Goal: Check status

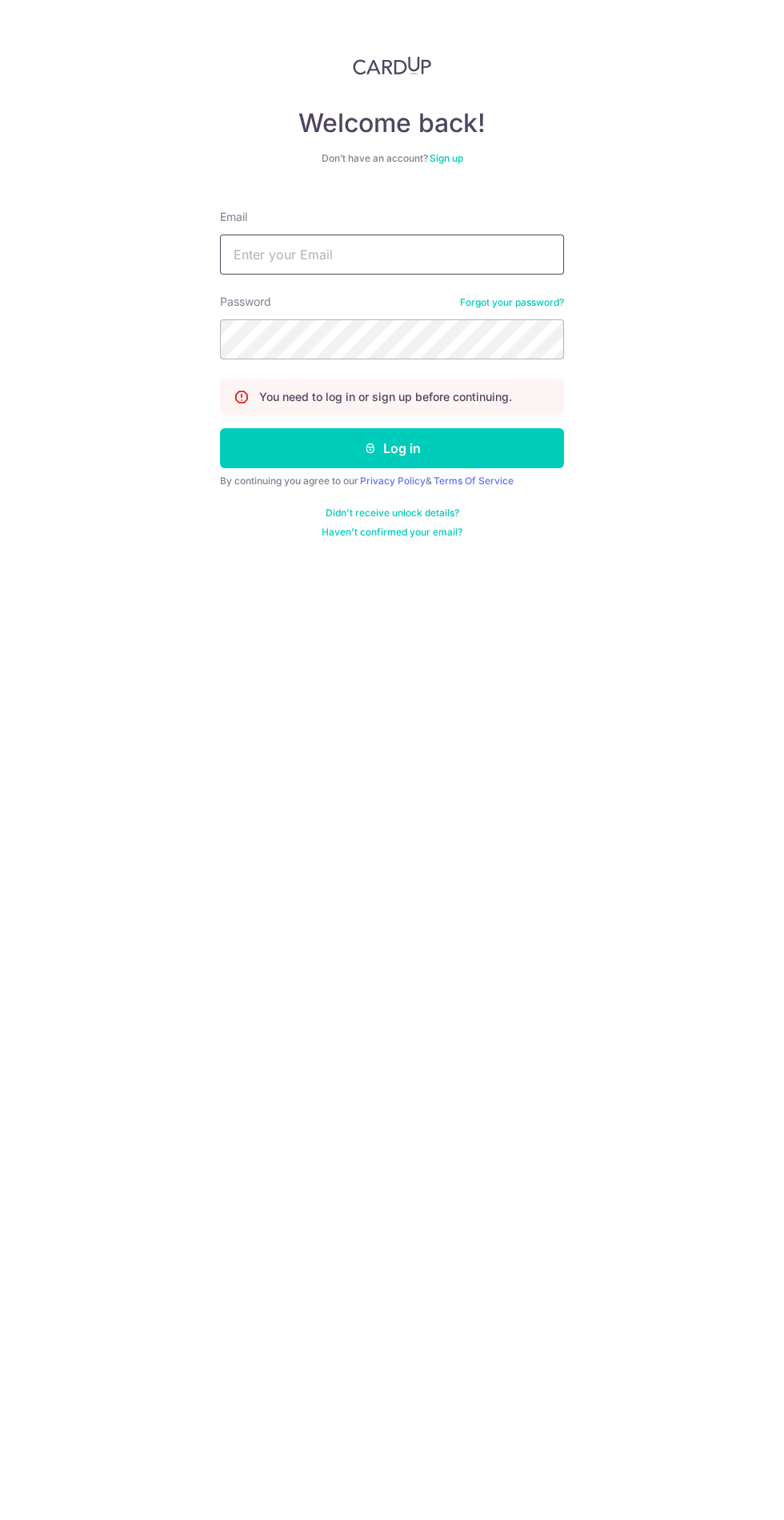
click at [479, 257] on input "Email" at bounding box center [391, 254] width 344 height 40
type input "manayu2412@gmail.com"
click at [220, 428] on button "Log in" at bounding box center [391, 448] width 344 height 40
click at [519, 447] on button "Log in" at bounding box center [391, 448] width 344 height 40
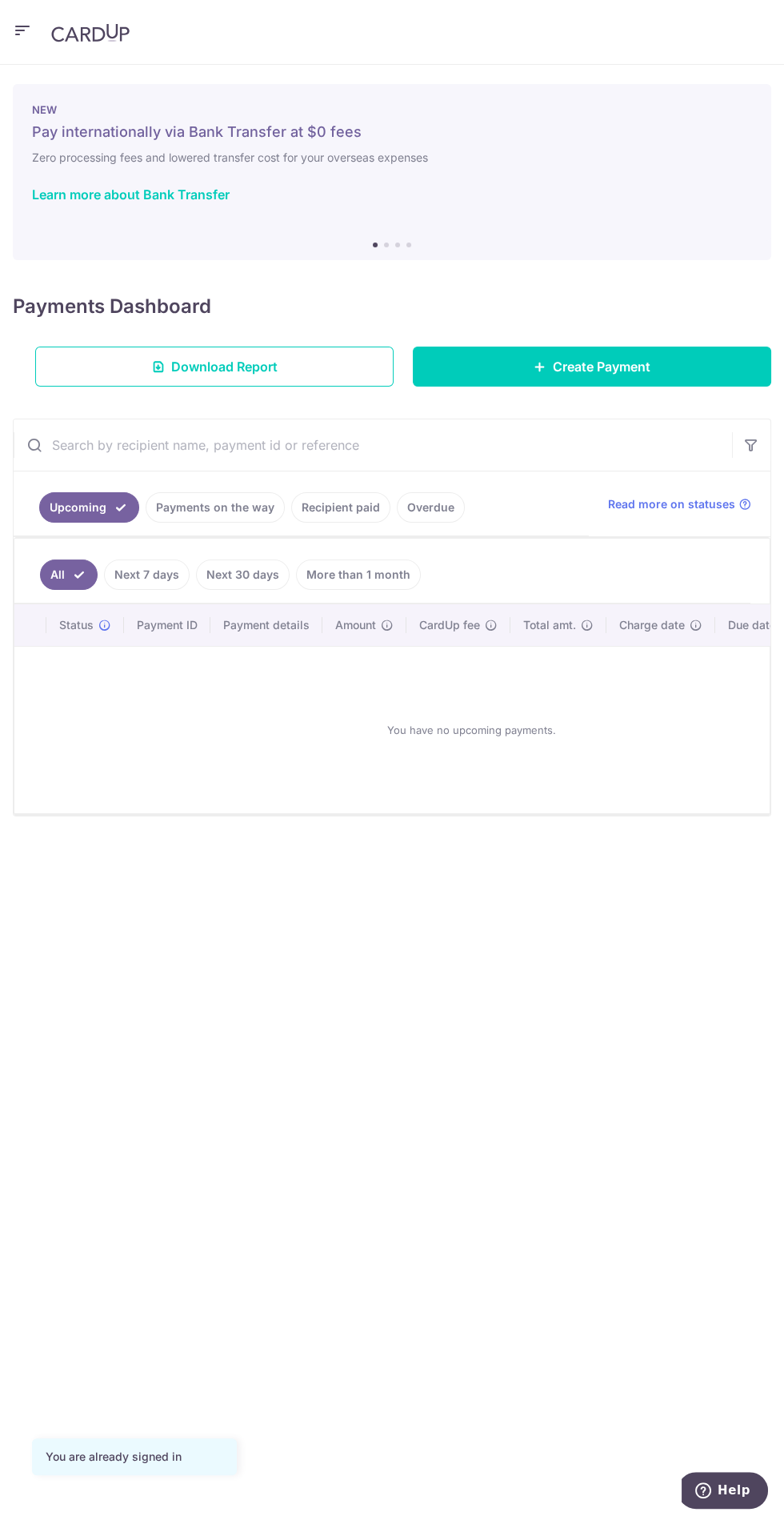
click at [216, 501] on link "Payments on the way" at bounding box center [215, 507] width 139 height 30
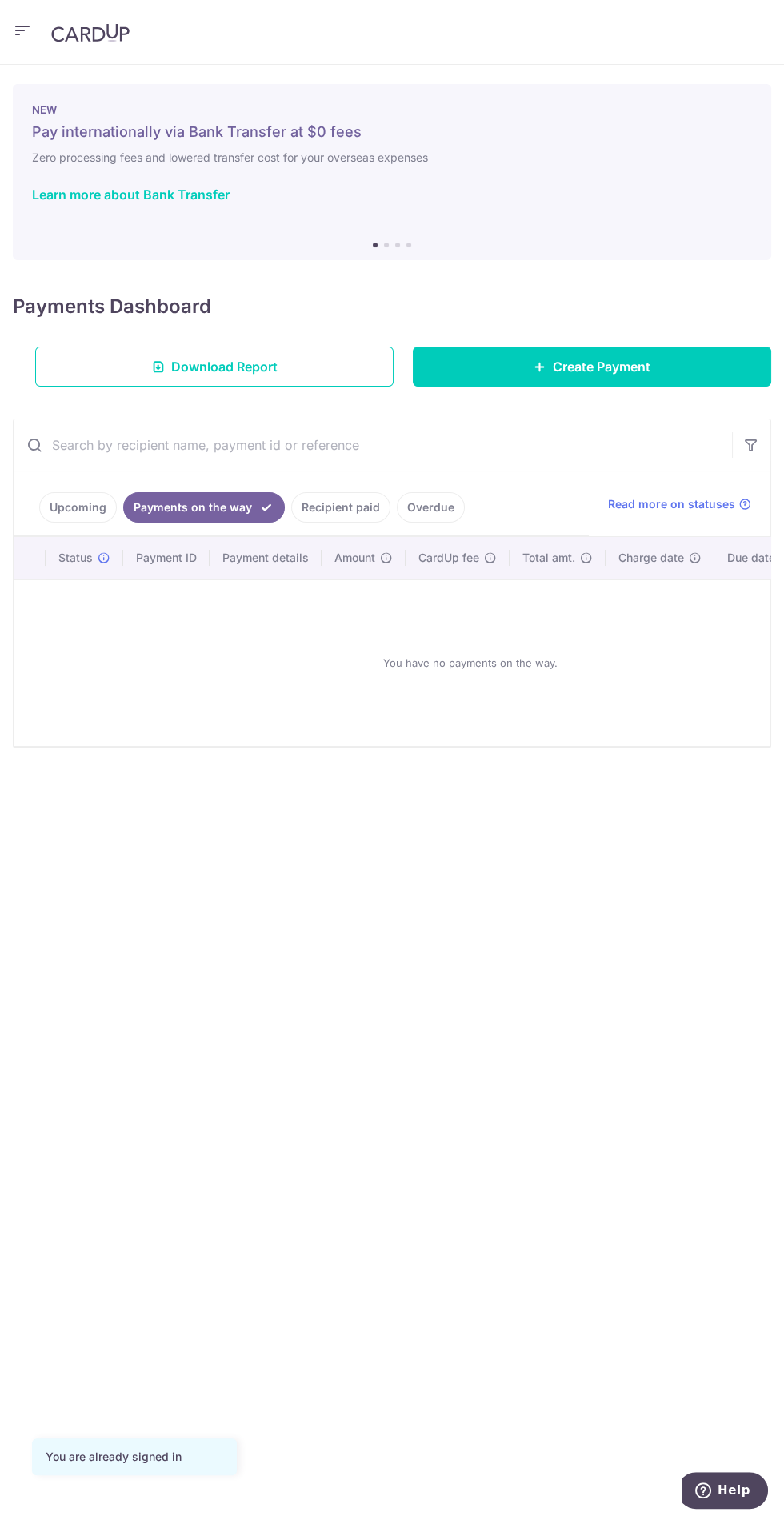
click at [339, 509] on link "Recipient paid" at bounding box center [341, 507] width 100 height 30
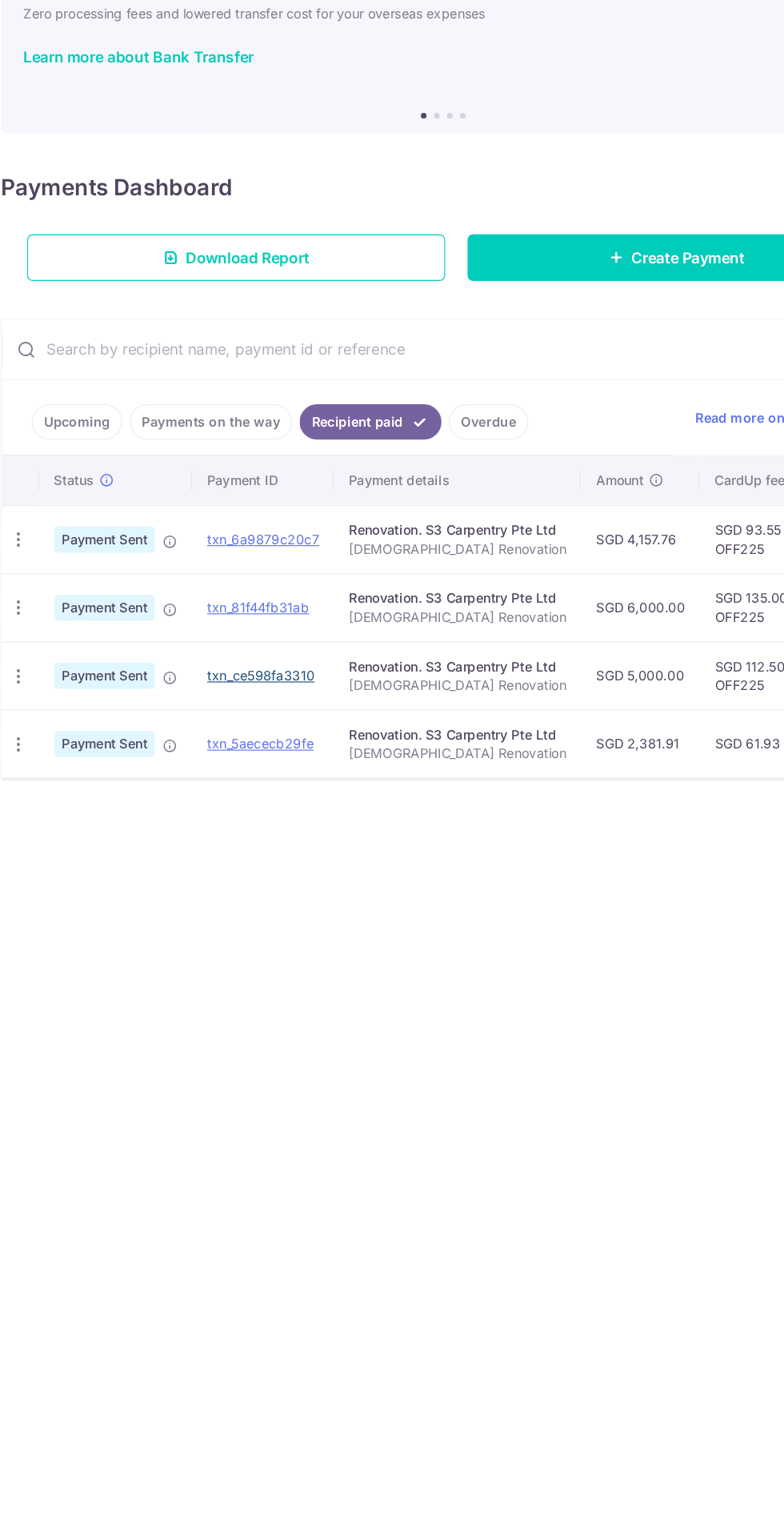
click at [248, 718] on link "txn_ce598fa3310" at bounding box center [236, 724] width 92 height 14
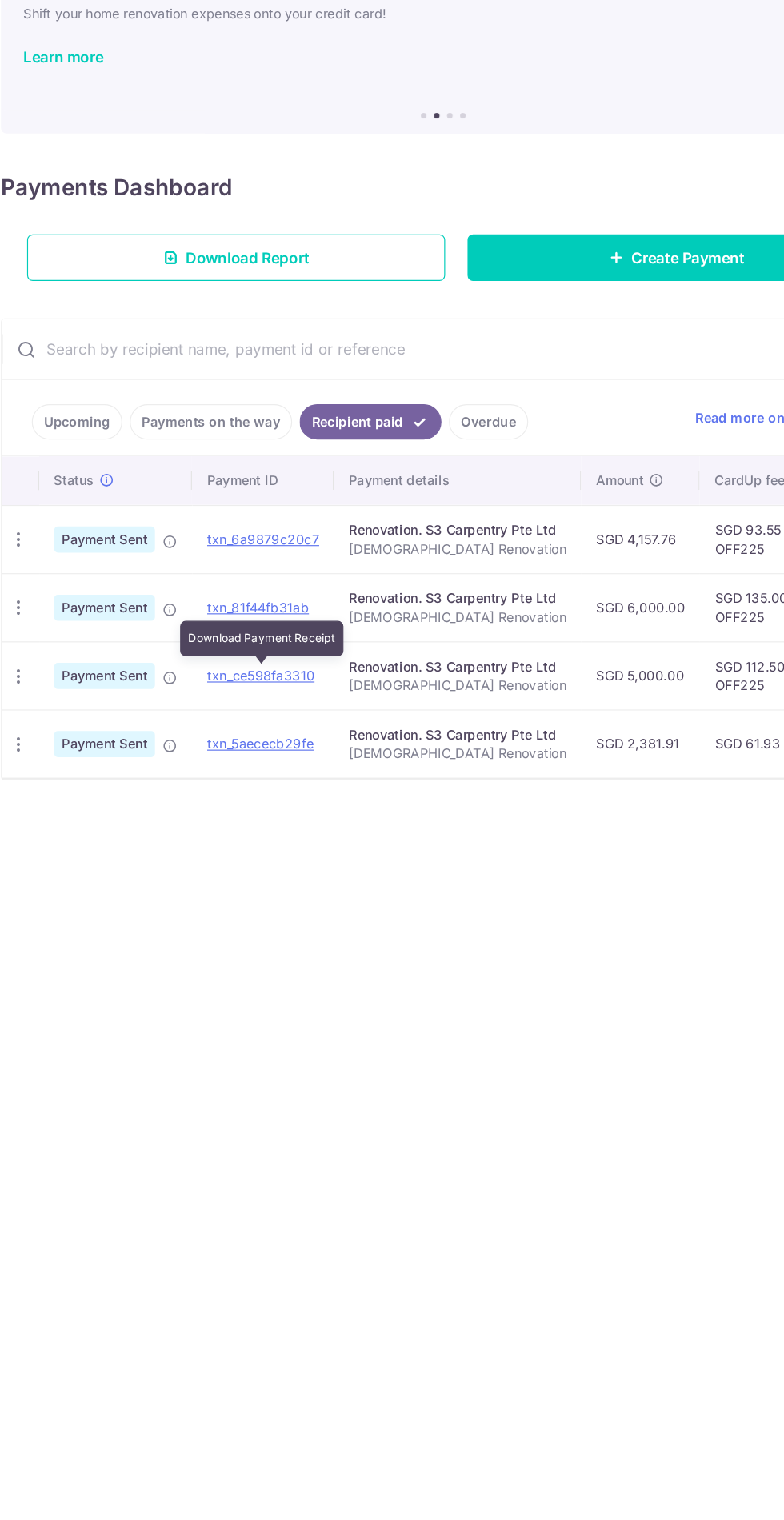
click at [255, 660] on link "txn_81f44fb31ab" at bounding box center [233, 666] width 88 height 14
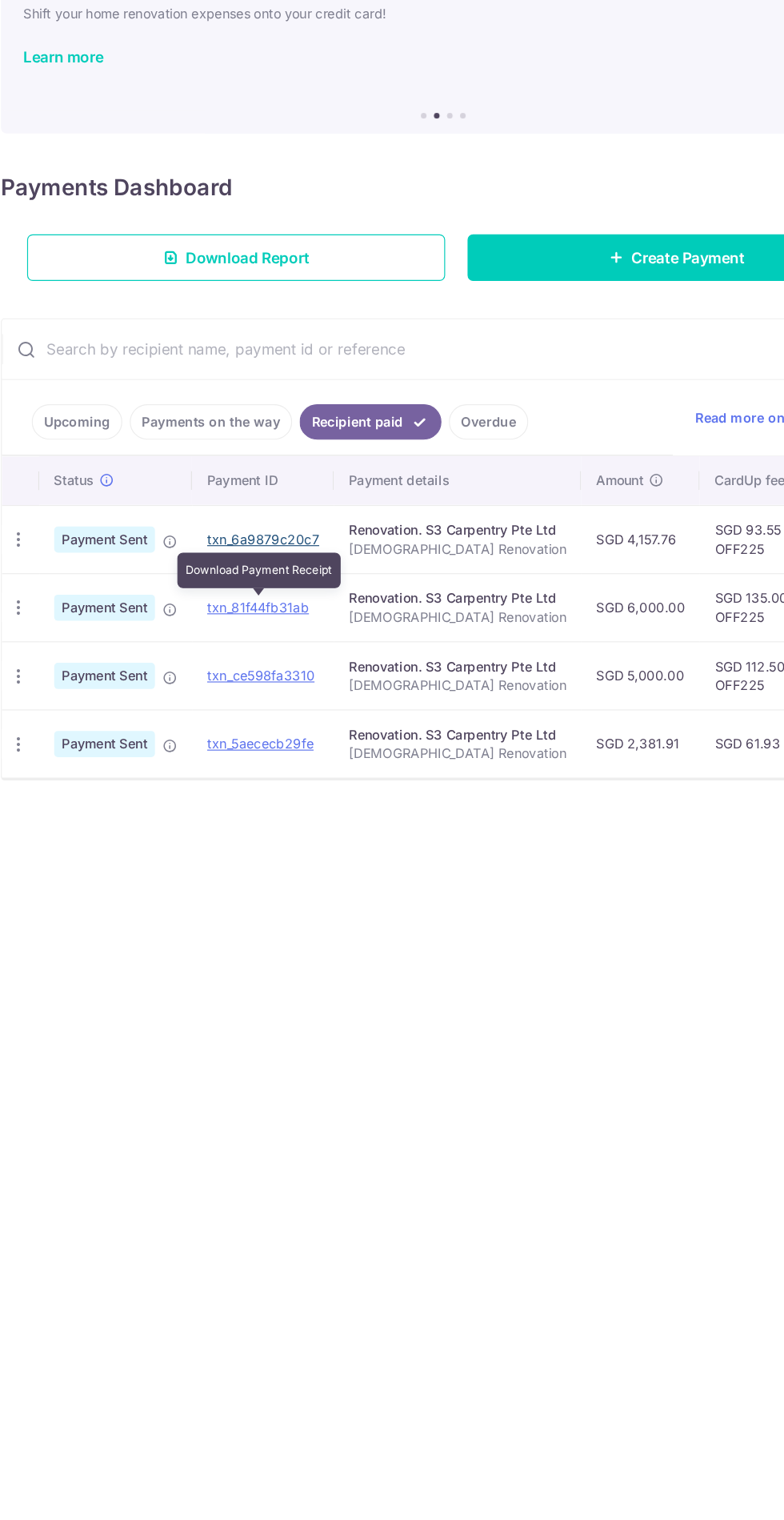
click at [251, 605] on link "txn_6a9879c20c7" at bounding box center [238, 607] width 96 height 14
